Goal: Task Accomplishment & Management: Manage account settings

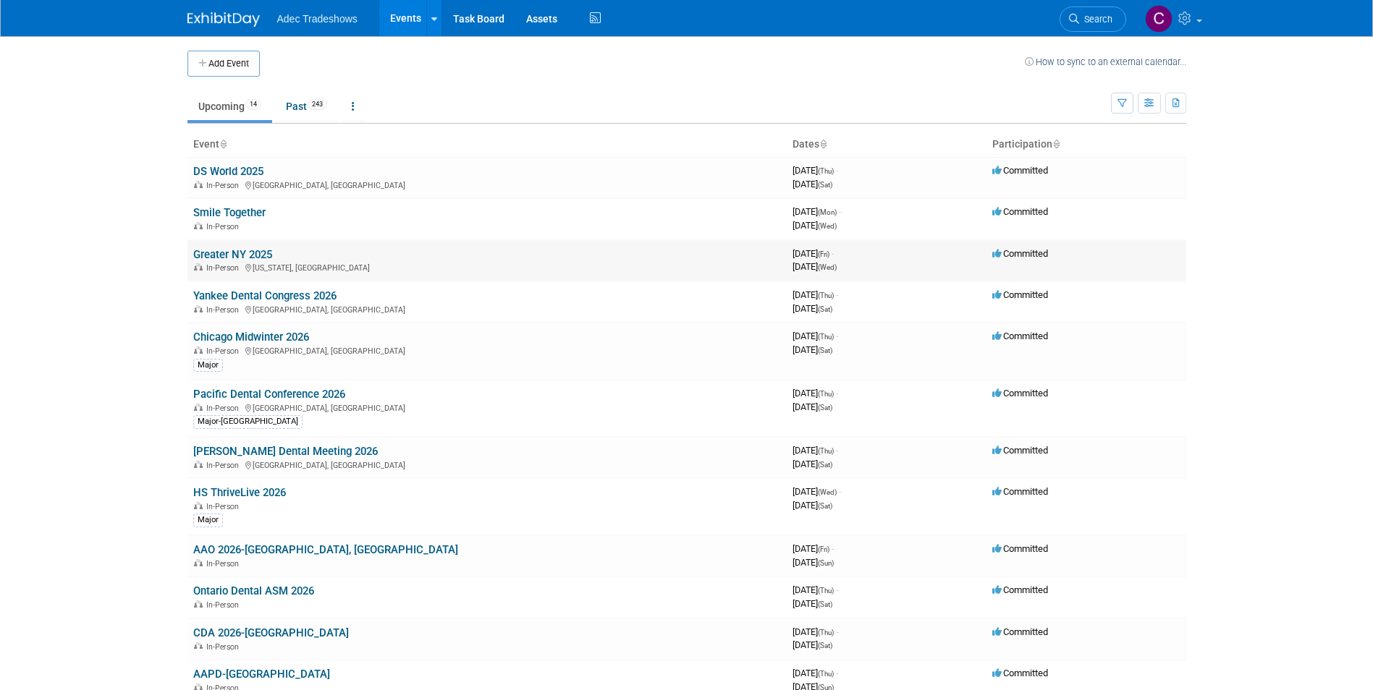
click at [242, 261] on td "Greater NY 2025 In-Person [US_STATE], [GEOGRAPHIC_DATA]" at bounding box center [486, 260] width 599 height 41
click at [232, 258] on link "Greater NY 2025" at bounding box center [232, 254] width 79 height 13
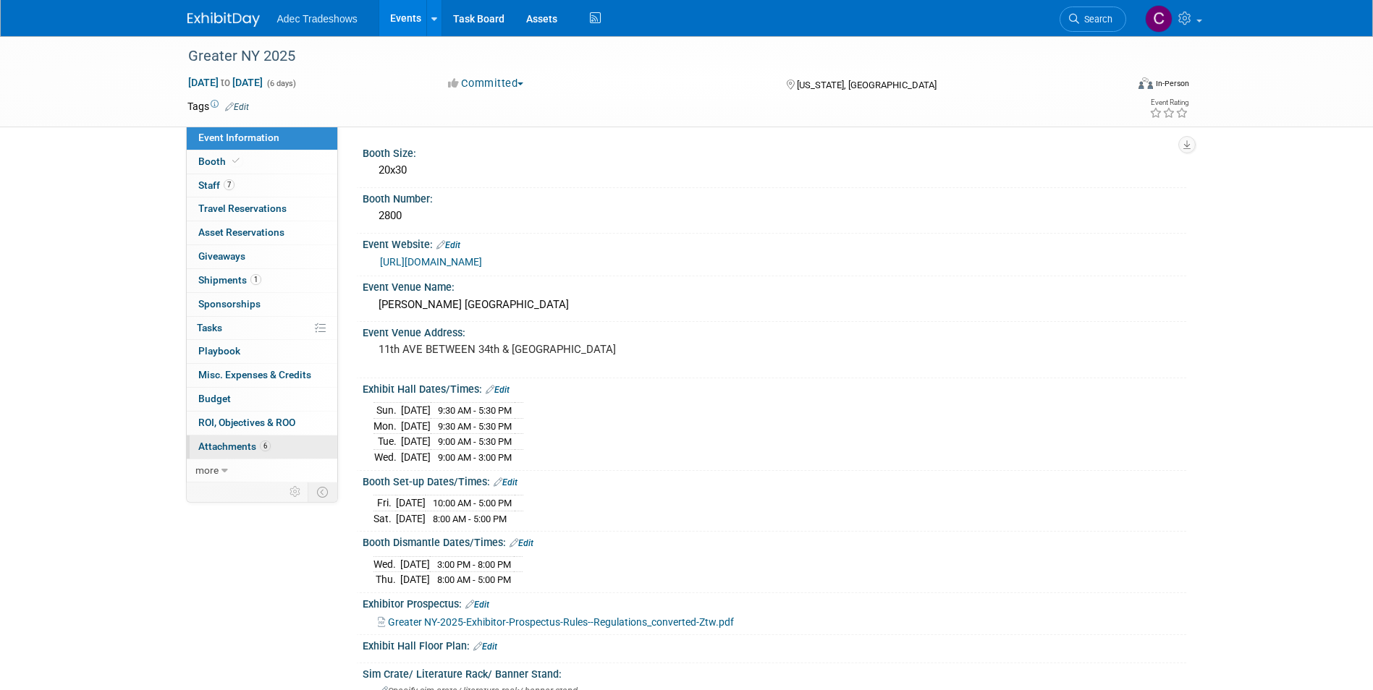
click at [248, 449] on span "Attachments 6" at bounding box center [234, 447] width 72 height 12
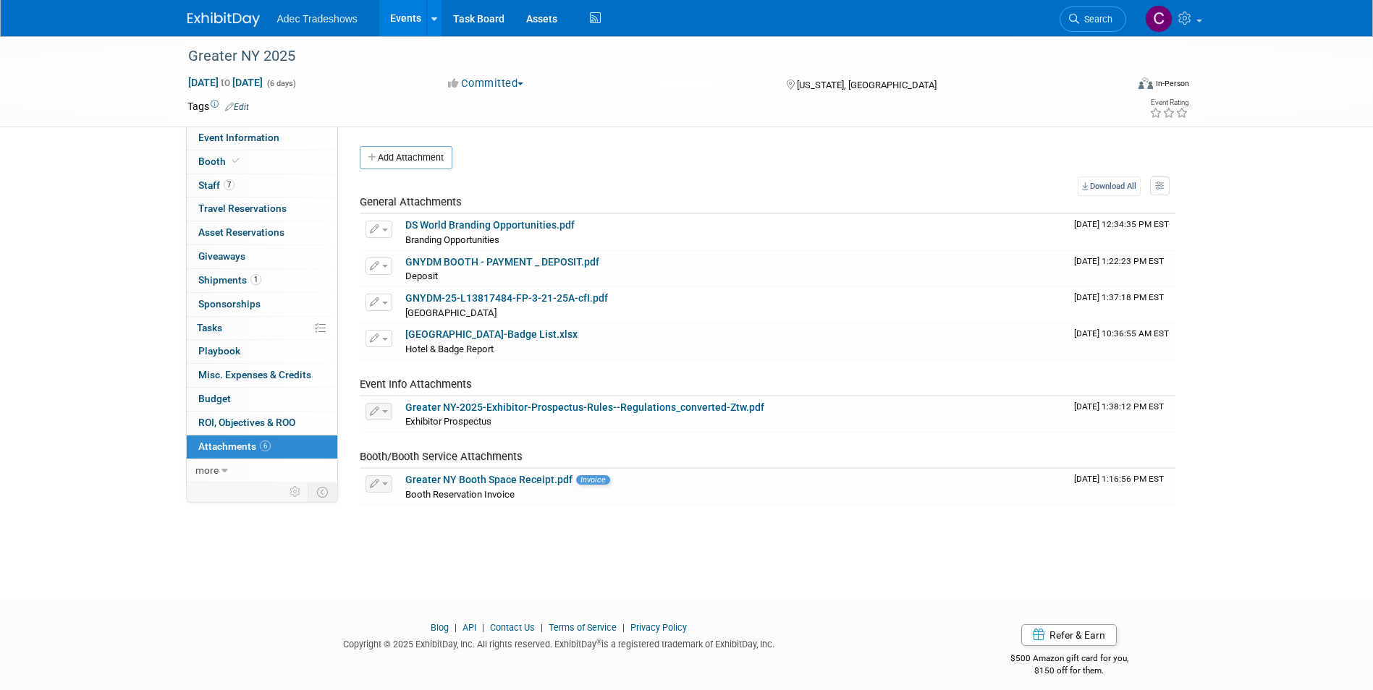
click at [402, 158] on button "Add Attachment" at bounding box center [406, 157] width 93 height 23
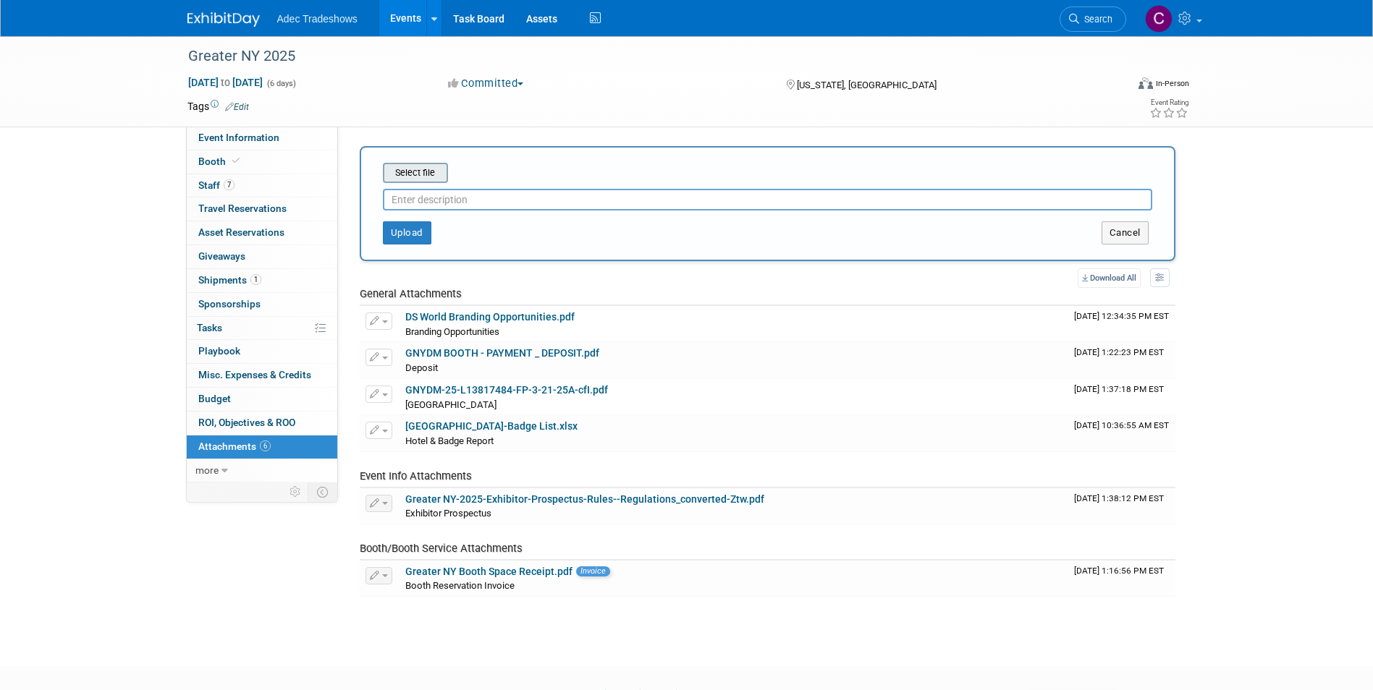
click at [408, 176] on input "file" at bounding box center [360, 172] width 172 height 17
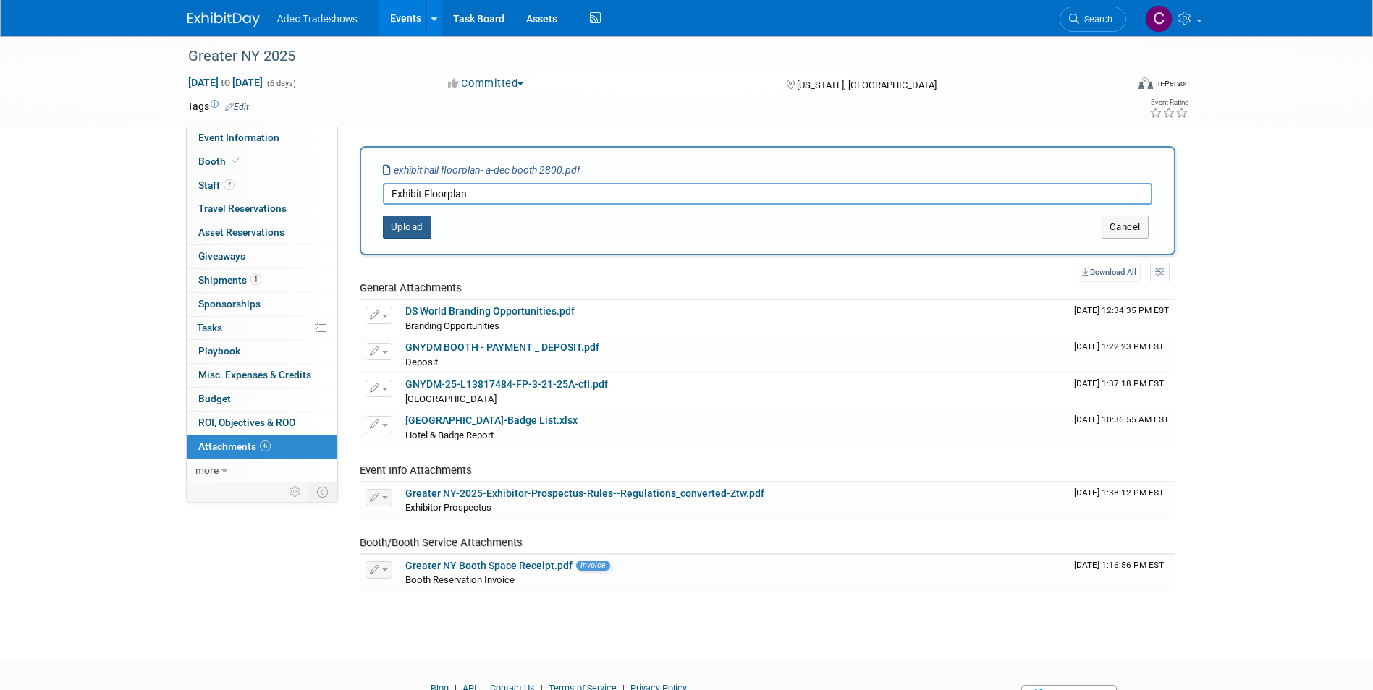
type input "Exhibit Floorplan"
click at [389, 232] on button "Upload" at bounding box center [407, 227] width 48 height 23
